Goal: Contribute content

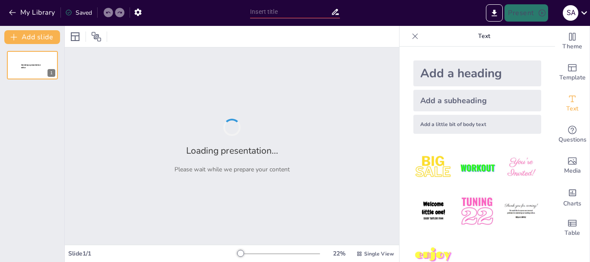
type input "El Arte de Conectar: Habilidades para Hablar en Público con Carisma"
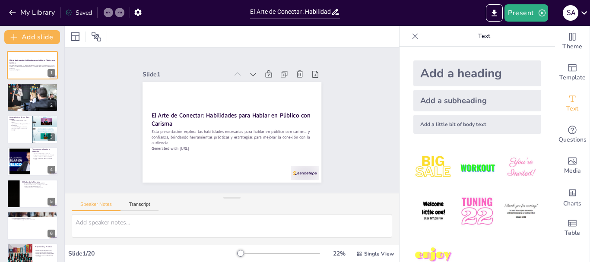
checkbox input "true"
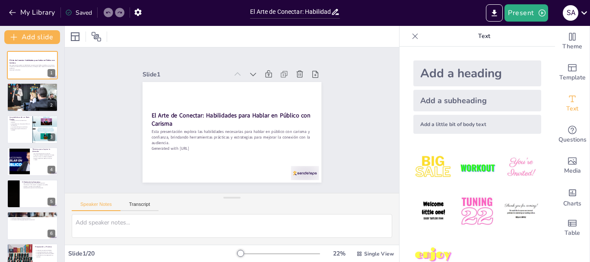
checkbox input "true"
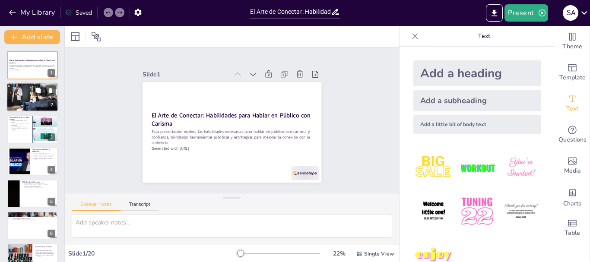
checkbox input "true"
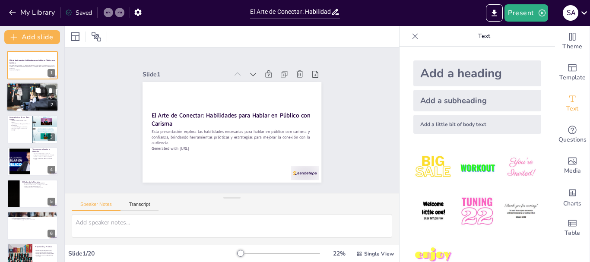
checkbox input "true"
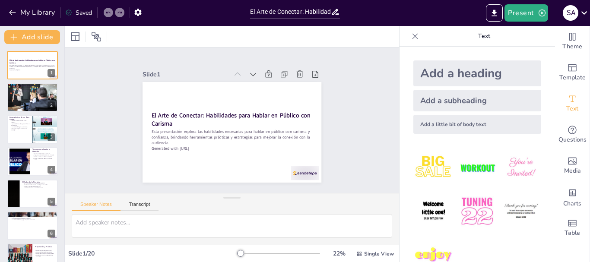
checkbox input "true"
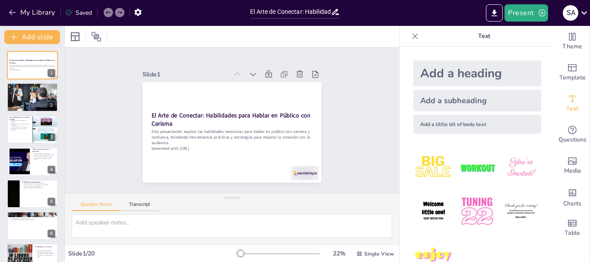
checkbox input "true"
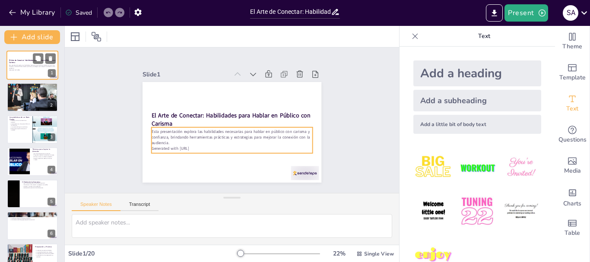
checkbox input "true"
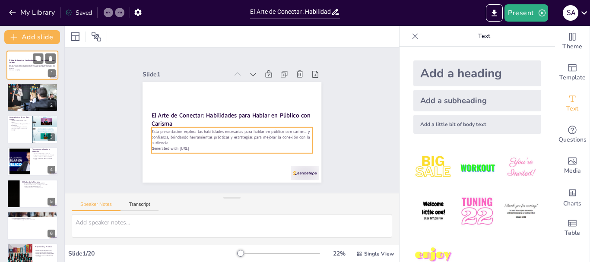
checkbox input "true"
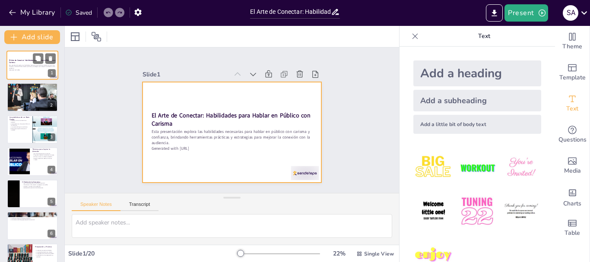
checkbox input "true"
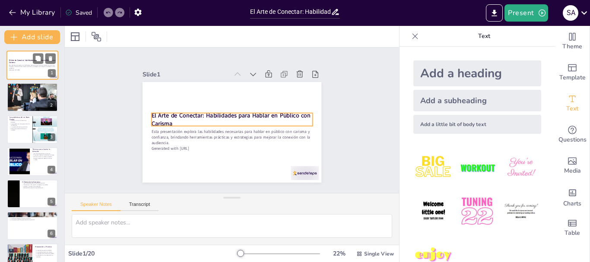
checkbox input "true"
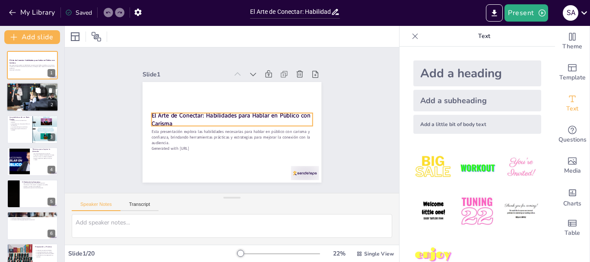
checkbox input "true"
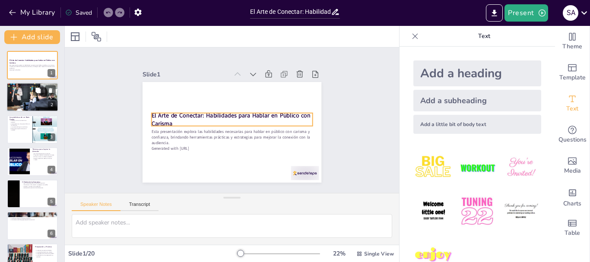
checkbox input "true"
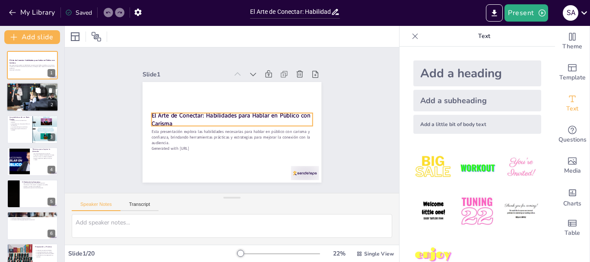
checkbox input "true"
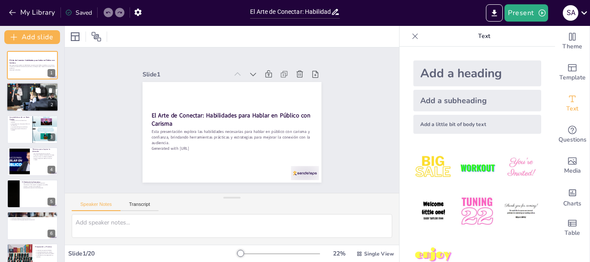
click at [22, 90] on p "La oratoria mejora la autoconfianza." at bounding box center [32, 90] width 47 height 2
type textarea "Hablar en público no solo es una habilidad técnica, sino una herramienta esenci…"
checkbox input "true"
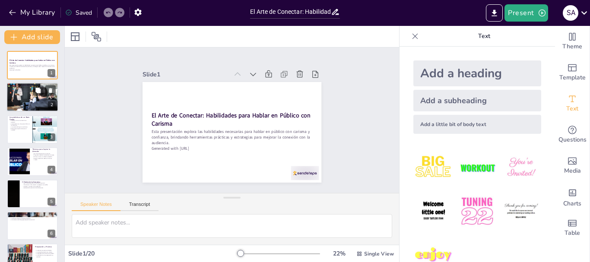
checkbox input "true"
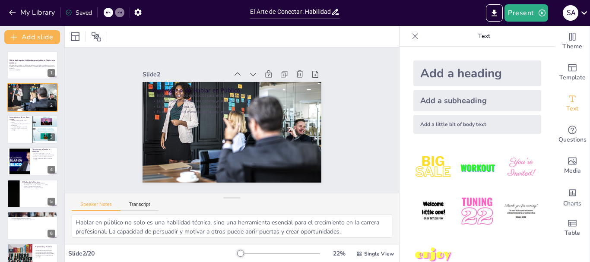
checkbox input "true"
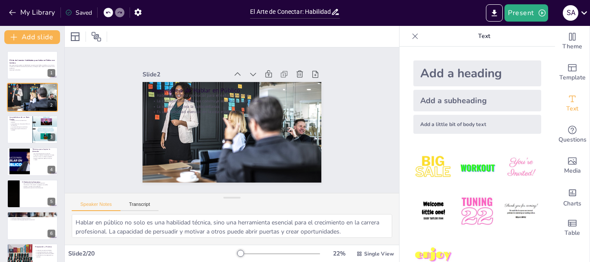
checkbox input "true"
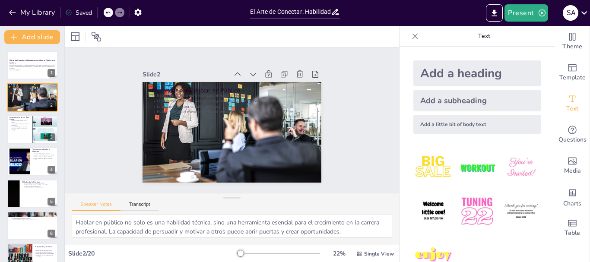
checkbox input "true"
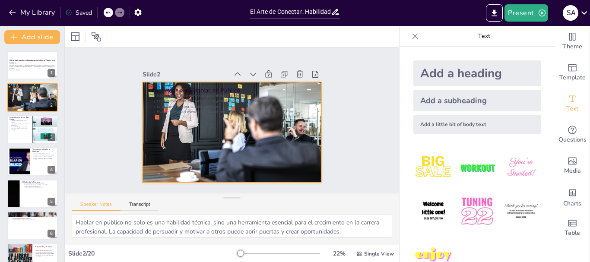
checkbox input "true"
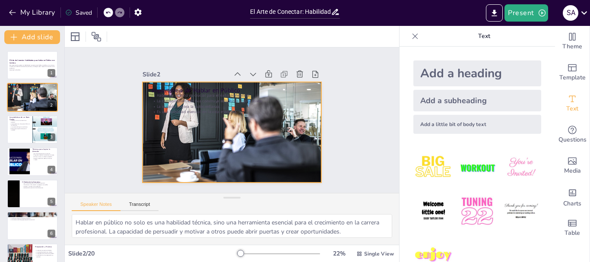
checkbox input "true"
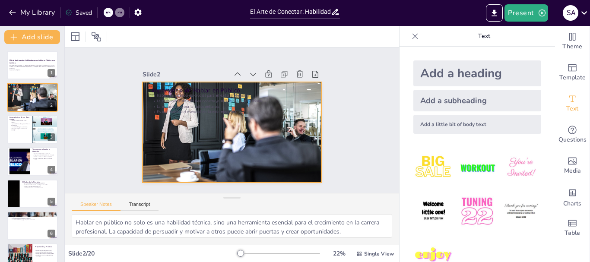
checkbox input "true"
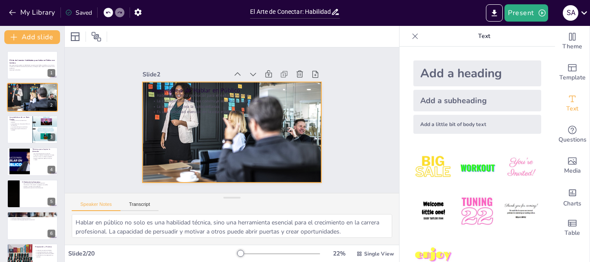
checkbox input "true"
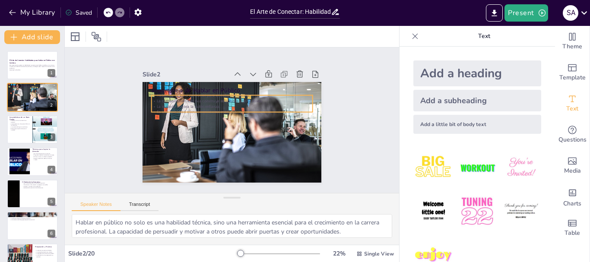
checkbox input "true"
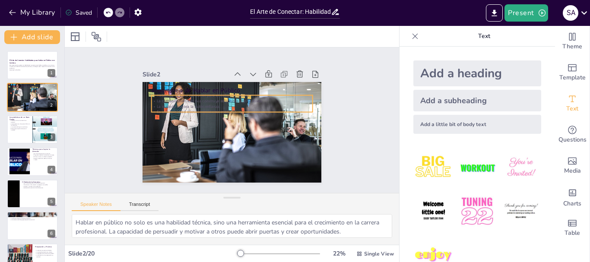
checkbox input "true"
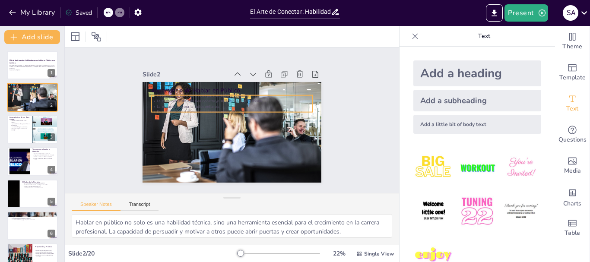
checkbox input "true"
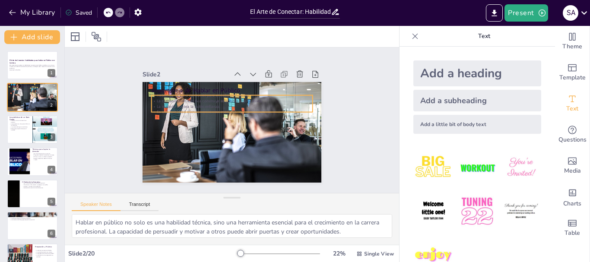
checkbox input "true"
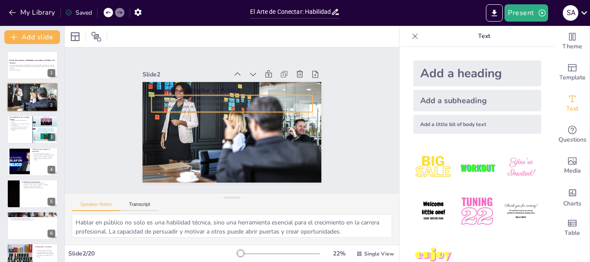
checkbox input "true"
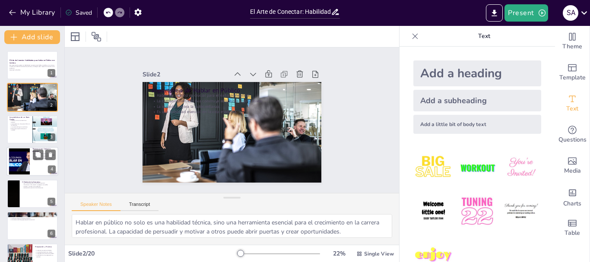
checkbox input "true"
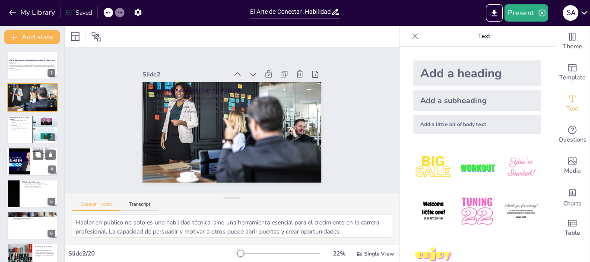
checkbox input "true"
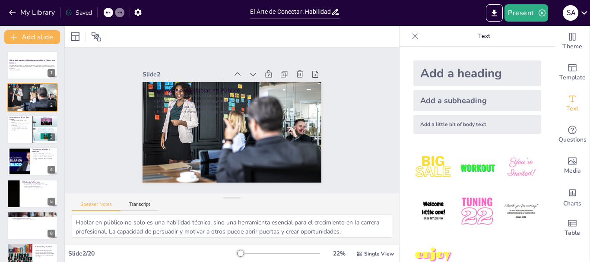
checkbox input "true"
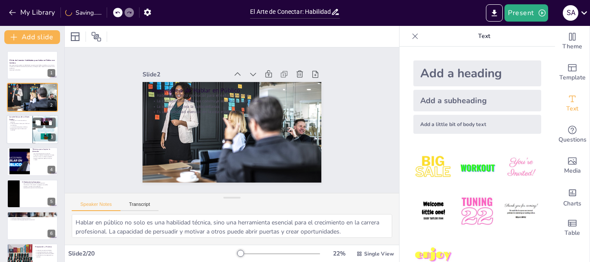
checkbox input "true"
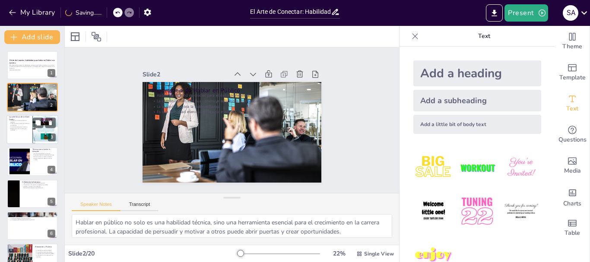
checkbox input "true"
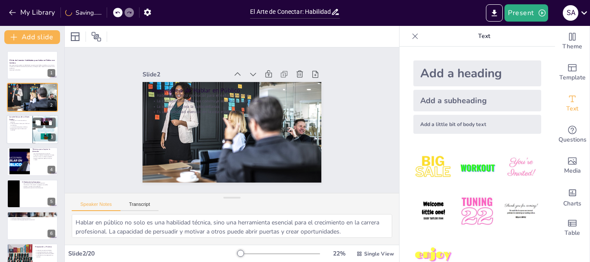
click at [14, 128] on p "El lenguaje corporal refuerza el mensaje." at bounding box center [19, 129] width 21 height 3
type textarea "La claridad permite que el mensaje sea comprendido sin confusiones, lo que es f…"
checkbox input "true"
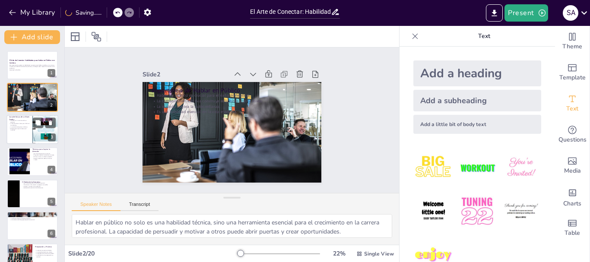
checkbox input "true"
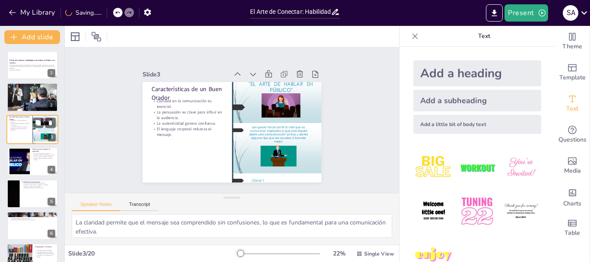
checkbox input "true"
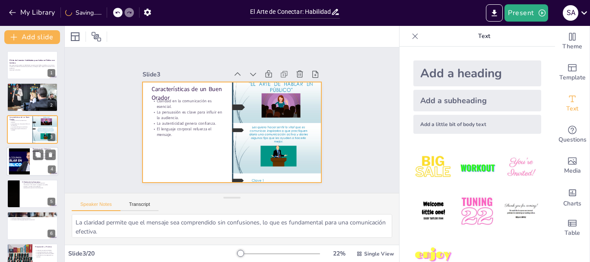
checkbox input "true"
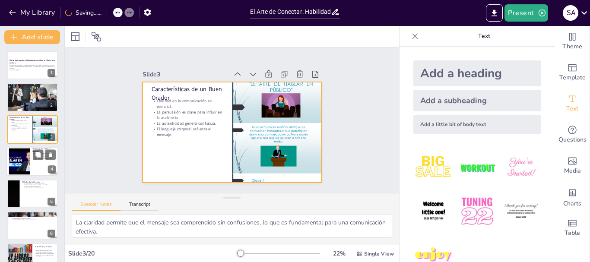
checkbox input "true"
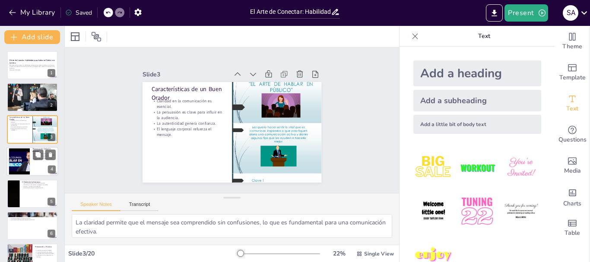
click at [19, 160] on div at bounding box center [19, 162] width 35 height 26
type textarea "Las anécdotas personales son poderosas porque humanizan al orador y hacen que l…"
checkbox input "true"
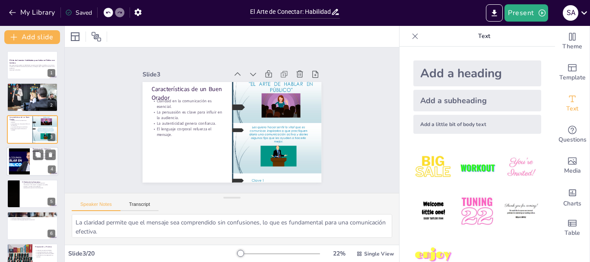
checkbox input "true"
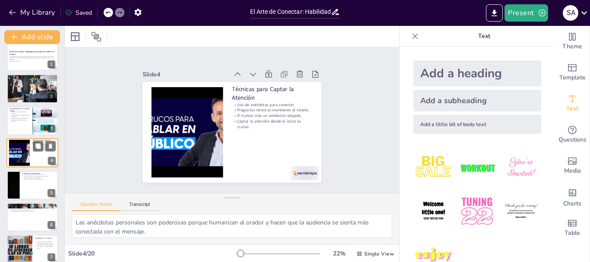
checkbox input "true"
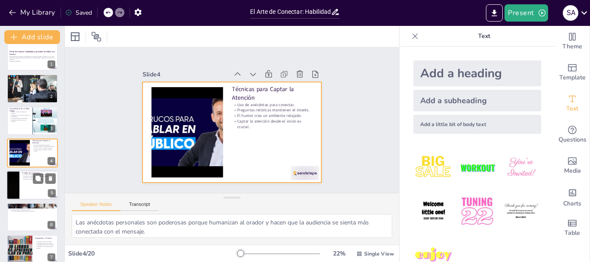
checkbox input "true"
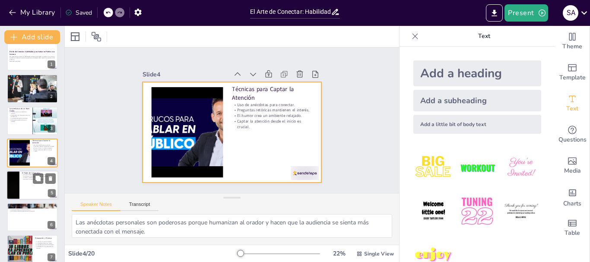
checkbox input "true"
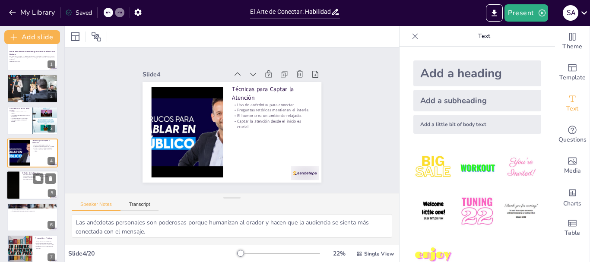
click at [19, 190] on div at bounding box center [13, 185] width 56 height 29
type textarea "Las historias permiten que la audiencia se identifique con el mensaje, lo que c…"
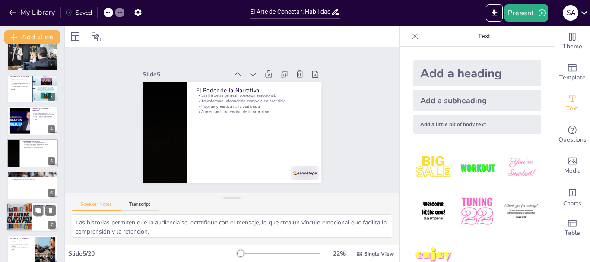
click at [16, 212] on div at bounding box center [20, 217] width 44 height 29
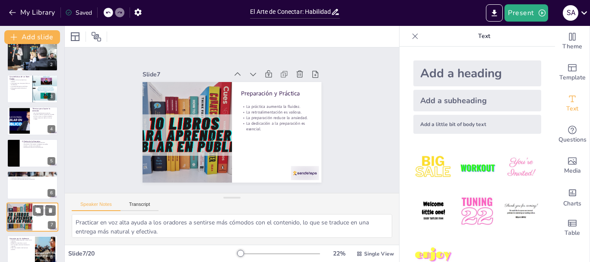
scroll to position [105, 0]
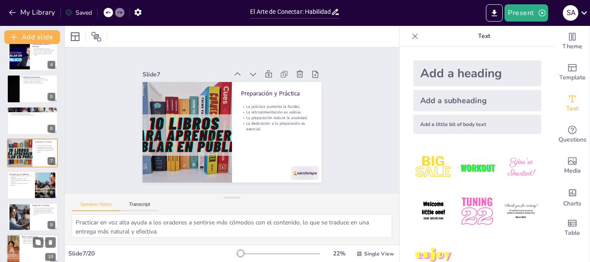
click at [15, 245] on div at bounding box center [13, 249] width 22 height 29
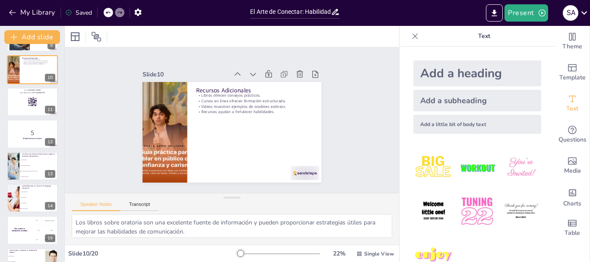
scroll to position [288, 0]
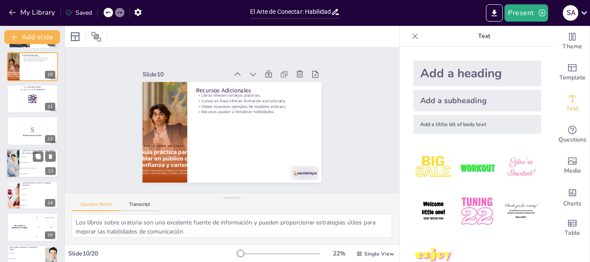
click at [12, 158] on div at bounding box center [13, 163] width 66 height 29
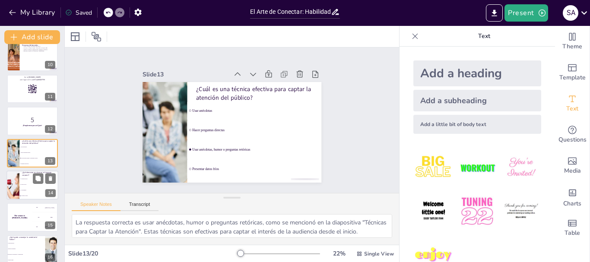
click at [20, 179] on input "checkbox" at bounding box center [20, 179] width 0 height 0
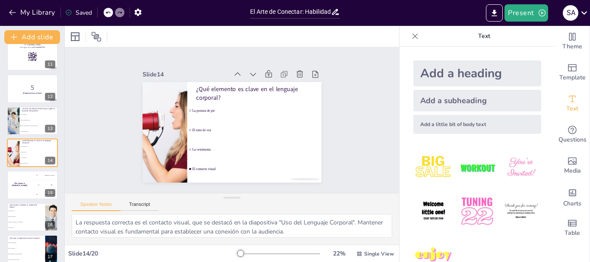
click at [23, 215] on li "Ignorar la ansiedad" at bounding box center [26, 216] width 38 height 5
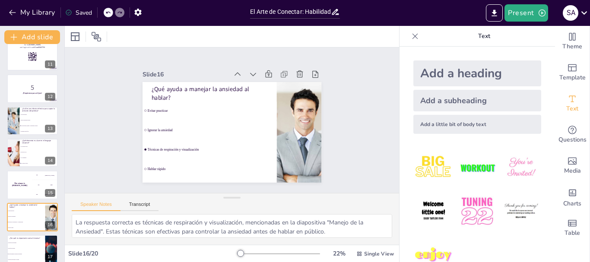
scroll to position [394, 0]
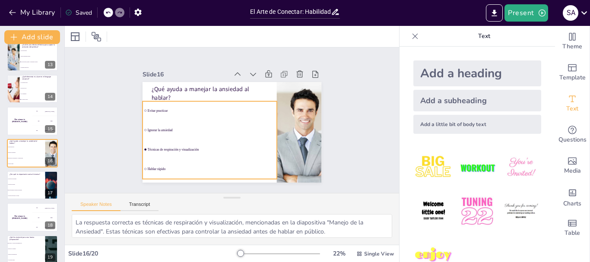
click at [168, 123] on li "Ignorar la ansiedad" at bounding box center [208, 127] width 135 height 32
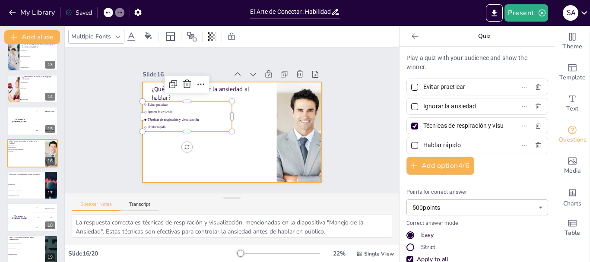
click at [260, 111] on div at bounding box center [219, 120] width 101 height 179
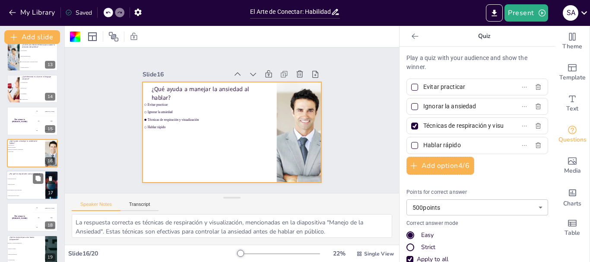
click at [30, 182] on li "Porque son largas" at bounding box center [25, 185] width 39 height 6
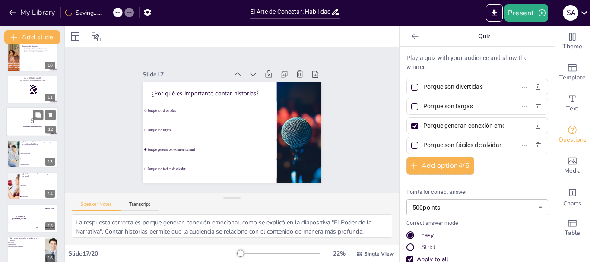
scroll to position [210, 0]
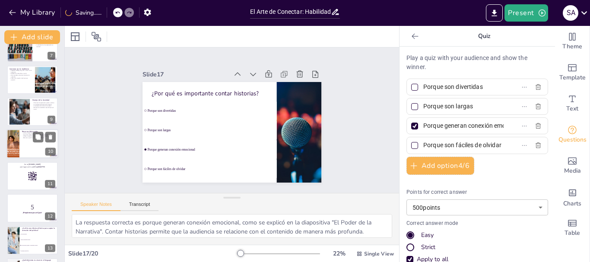
click at [24, 142] on div at bounding box center [32, 144] width 52 height 29
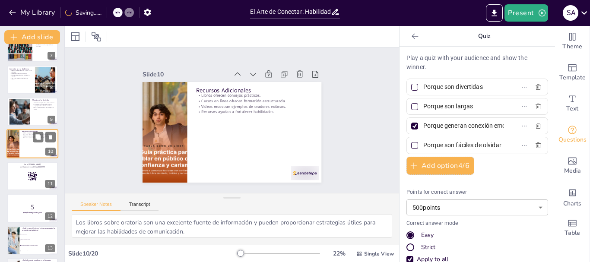
scroll to position [201, 0]
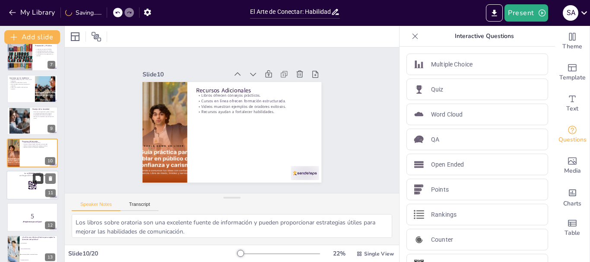
click at [35, 183] on button at bounding box center [38, 178] width 10 height 10
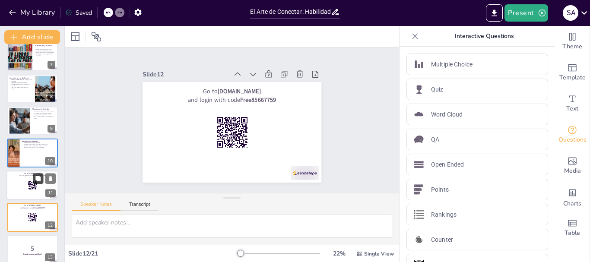
scroll to position [266, 0]
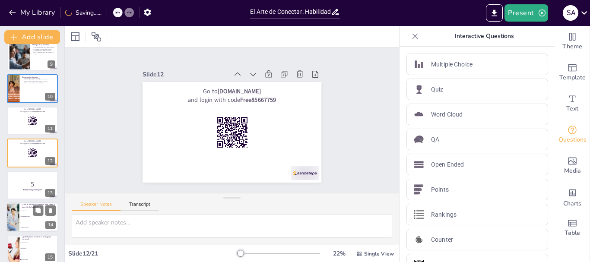
click at [26, 215] on li "Hacer preguntas directas" at bounding box center [38, 217] width 39 height 6
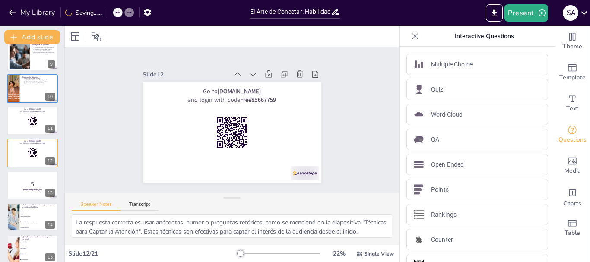
scroll to position [330, 0]
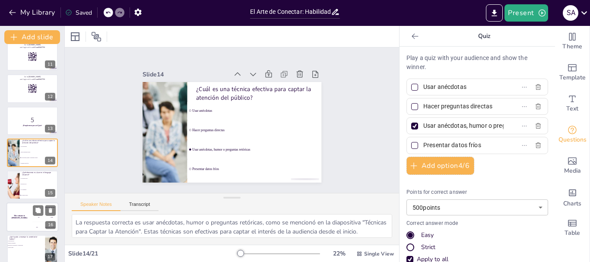
click at [22, 187] on li "La vestimenta" at bounding box center [39, 189] width 38 height 5
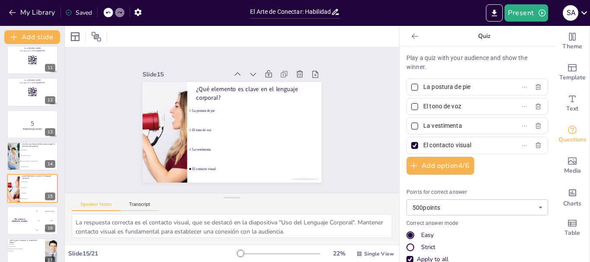
scroll to position [232, 0]
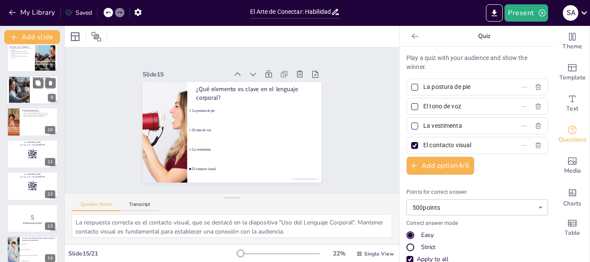
click at [15, 90] on div at bounding box center [19, 90] width 47 height 26
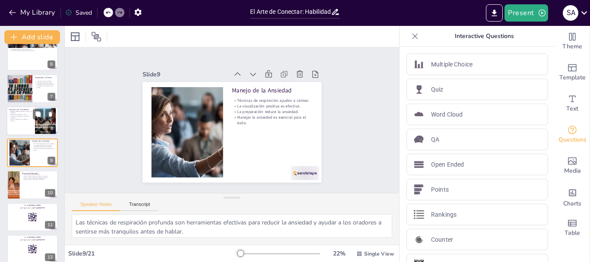
click at [16, 111] on div "Conectar con la Audiencia" at bounding box center [20, 110] width 23 height 4
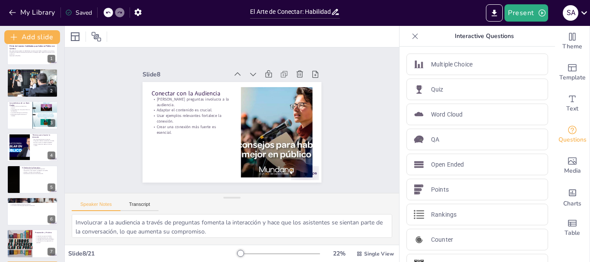
scroll to position [0, 0]
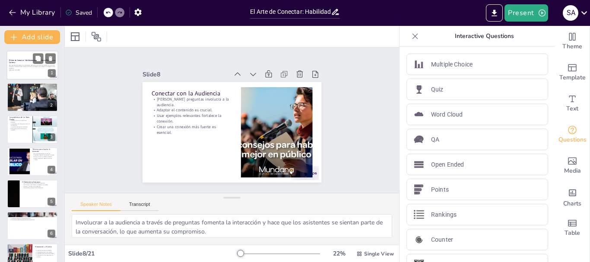
click at [16, 66] on p "Esta presentación explora las habilidades necesarias para hablar en público con…" at bounding box center [32, 66] width 47 height 5
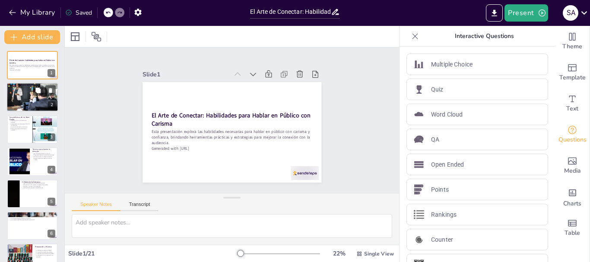
click at [24, 91] on p "Es una habilidad esencial en la vida moderna." at bounding box center [32, 92] width 47 height 2
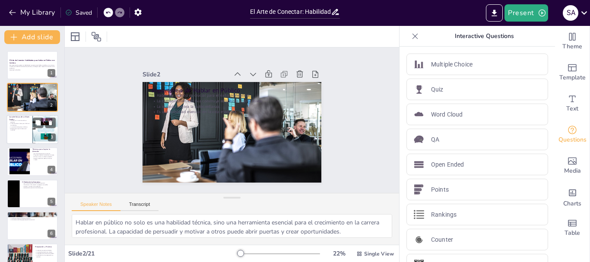
click at [23, 128] on p "El lenguaje corporal refuerza el mensaje." at bounding box center [19, 129] width 21 height 3
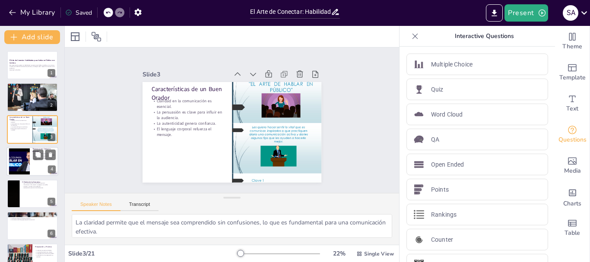
click at [17, 158] on div at bounding box center [19, 162] width 35 height 26
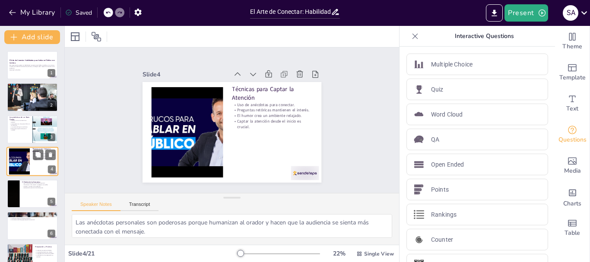
scroll to position [9, 0]
